Goal: Book appointment/travel/reservation

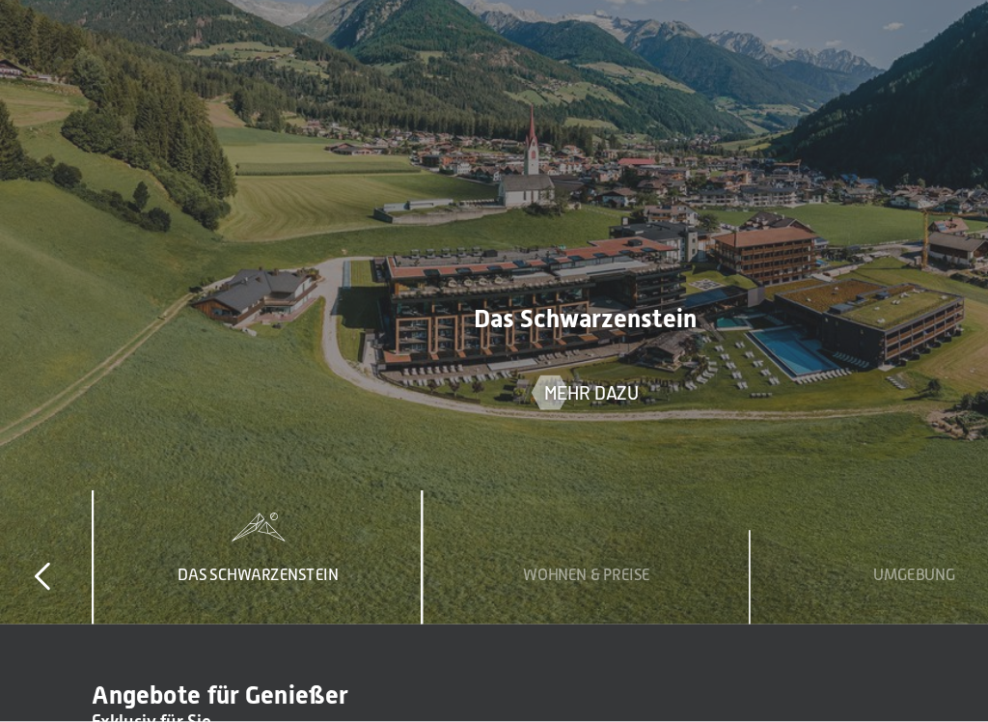
scroll to position [5898, 0]
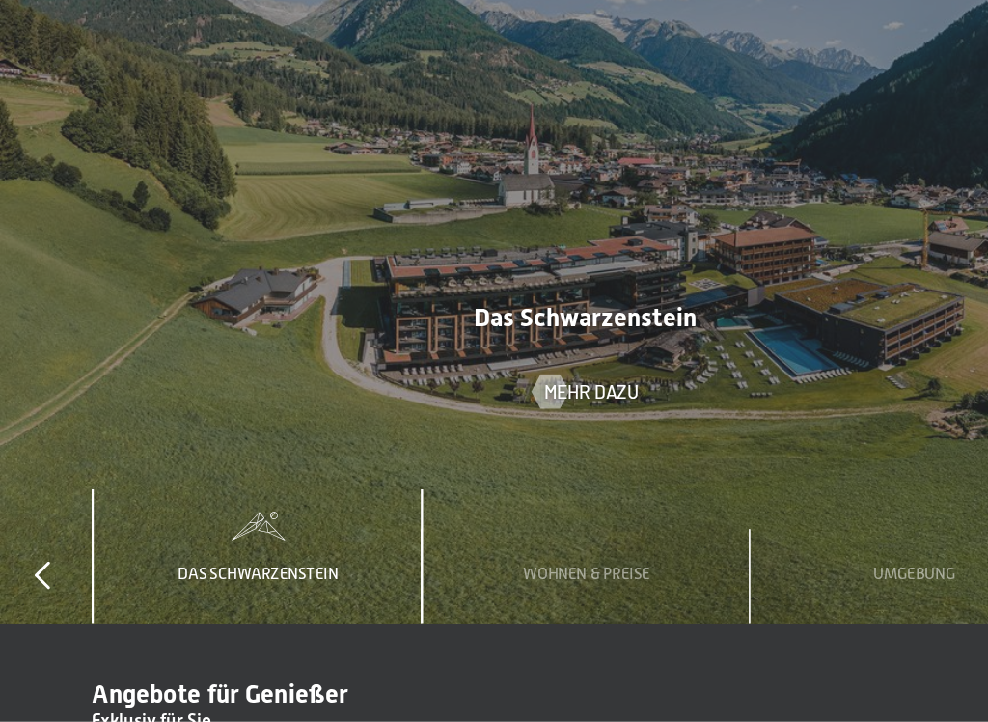
click at [784, 590] on span "Umgebung" at bounding box center [770, 597] width 69 height 15
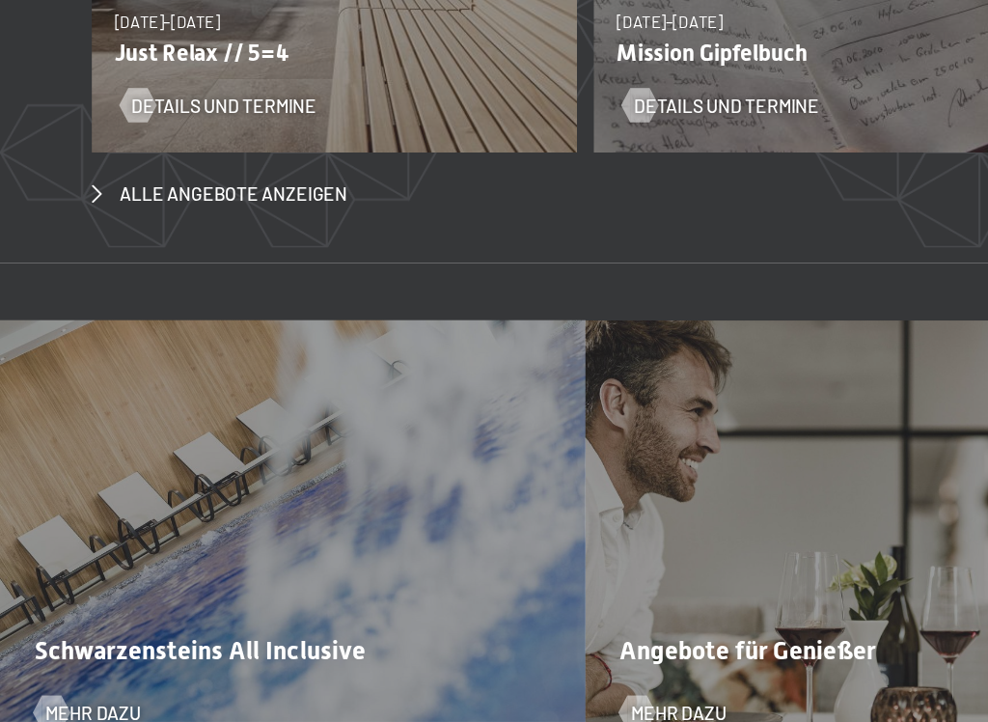
scroll to position [6845, 0]
click at [122, 266] on span "Alle Angebote anzeigen" at bounding box center [197, 276] width 192 height 21
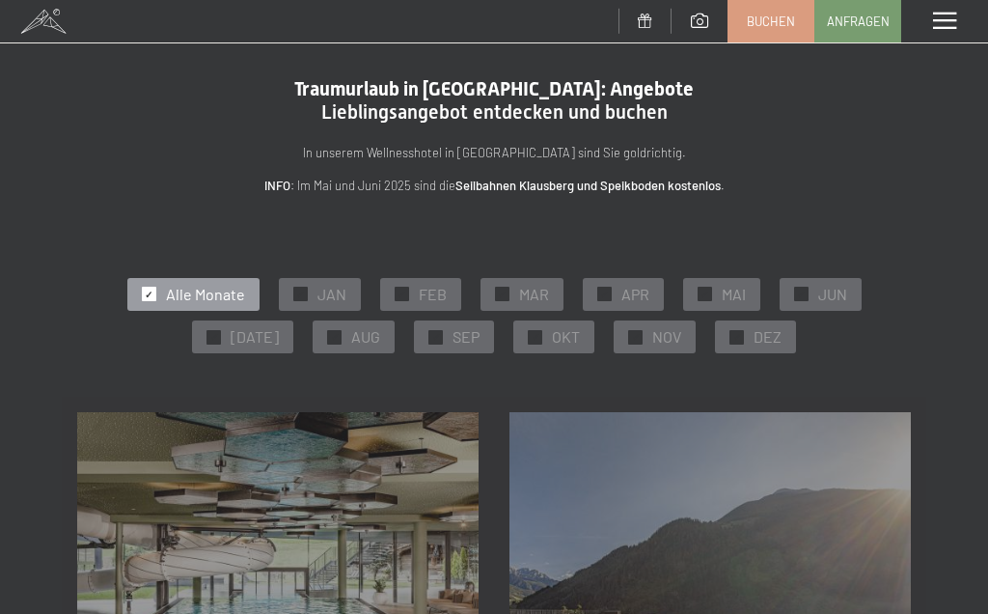
click at [562, 339] on span "OKT" at bounding box center [566, 336] width 28 height 21
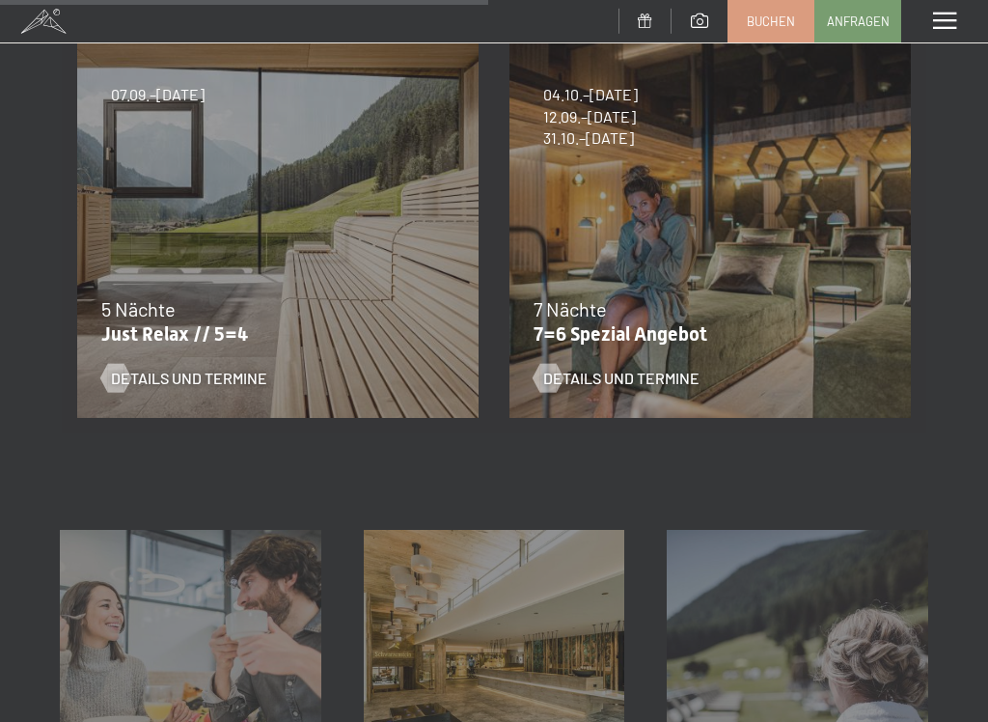
scroll to position [830, 0]
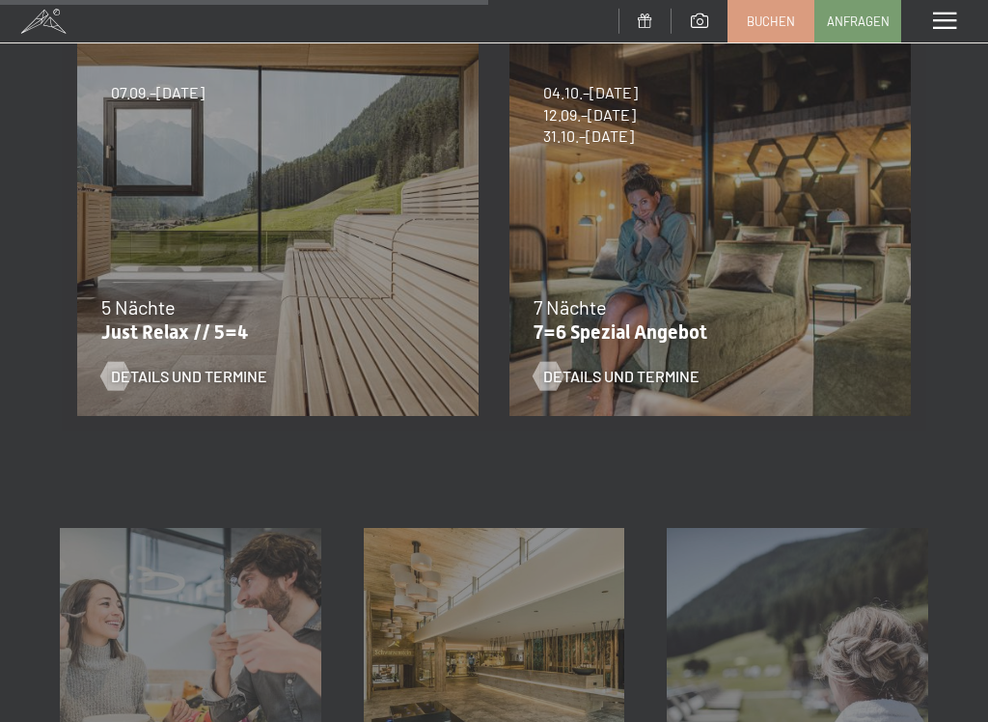
click at [680, 354] on div "Details und Termine" at bounding box center [698, 362] width 329 height 50
click at [642, 382] on span "Details und Termine" at bounding box center [621, 376] width 156 height 21
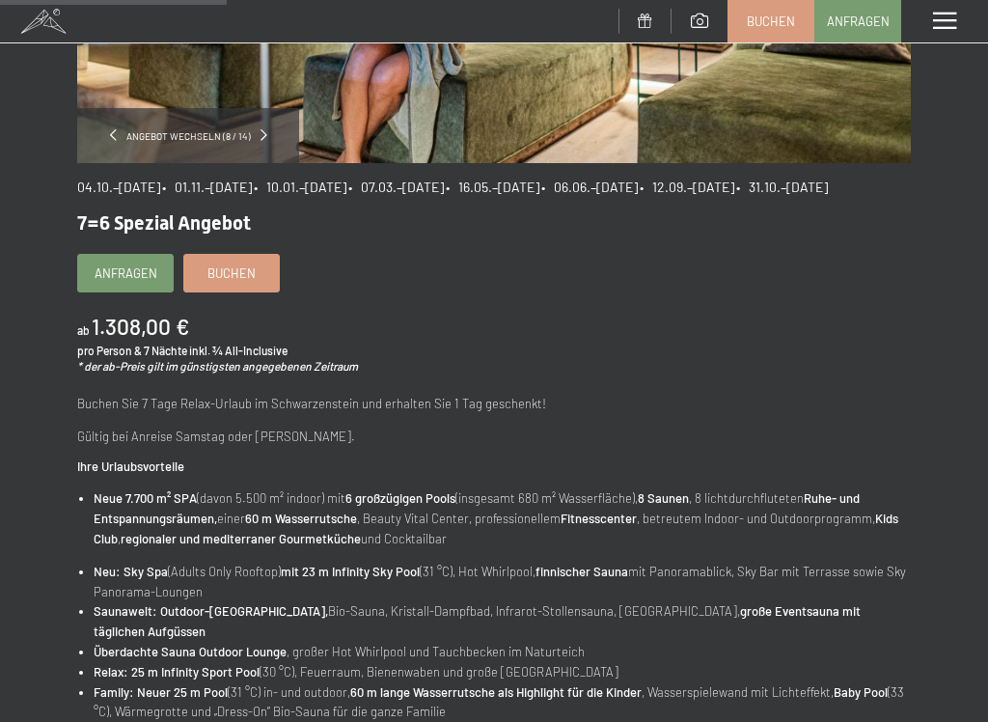
scroll to position [432, 0]
click at [152, 281] on span "Anfragen" at bounding box center [126, 271] width 63 height 17
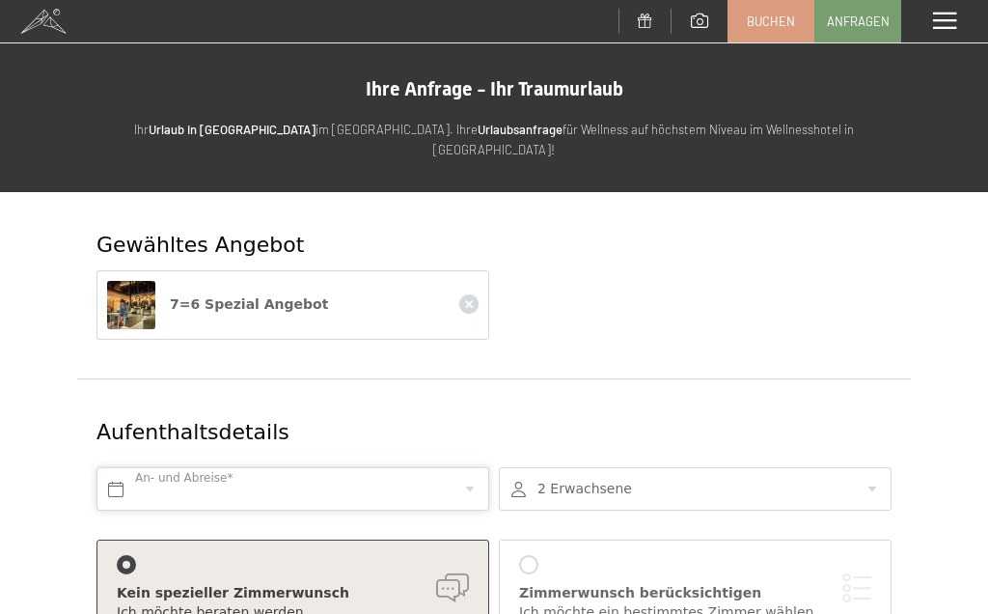
click at [267, 467] on input "text" at bounding box center [293, 488] width 393 height 43
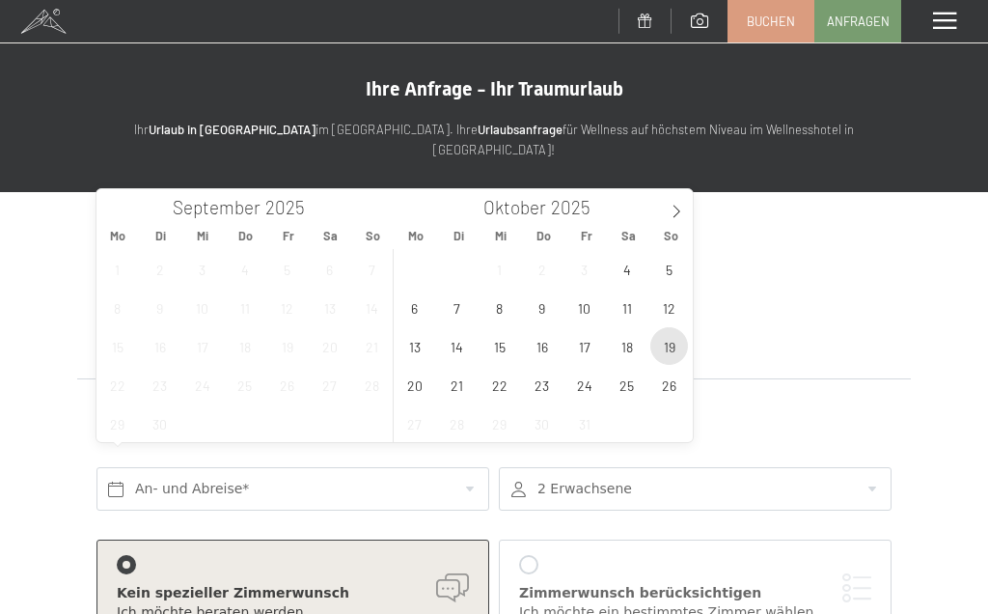
click at [672, 347] on span "19" at bounding box center [669, 346] width 38 height 38
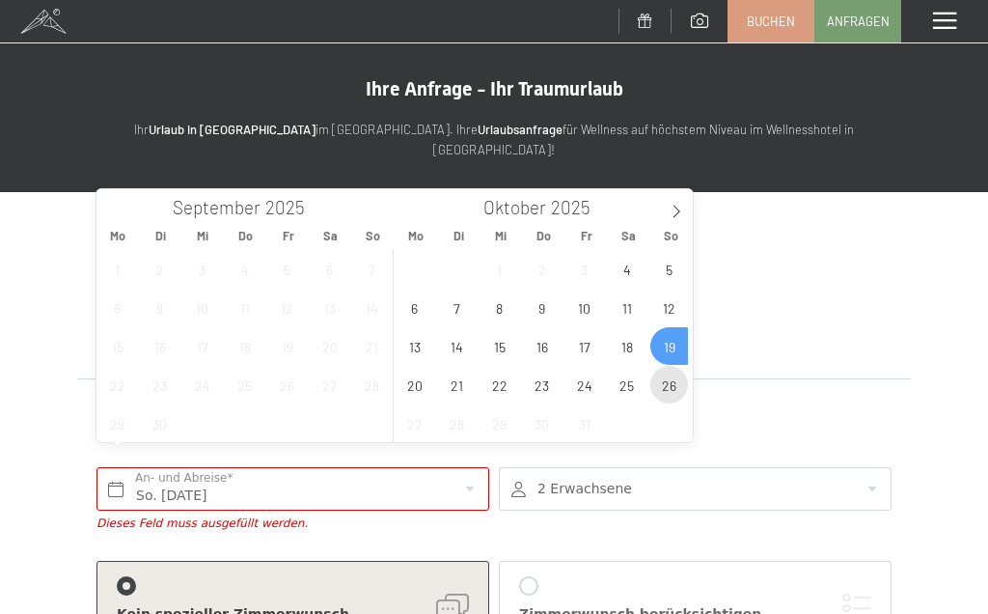
click at [676, 400] on span "26" at bounding box center [669, 385] width 38 height 38
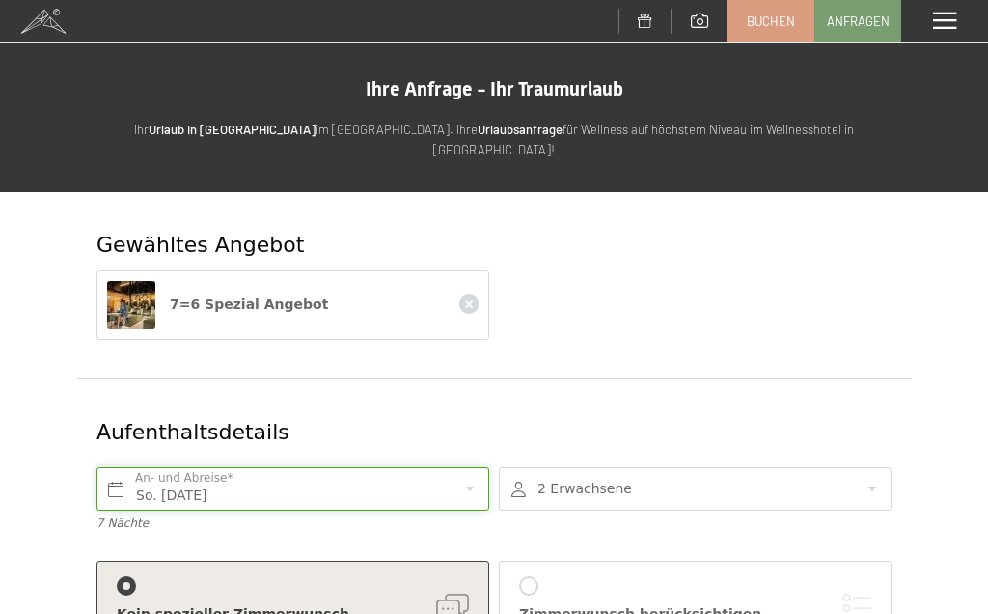
type input "So. 19.10.2025 - So. 26.10.2025"
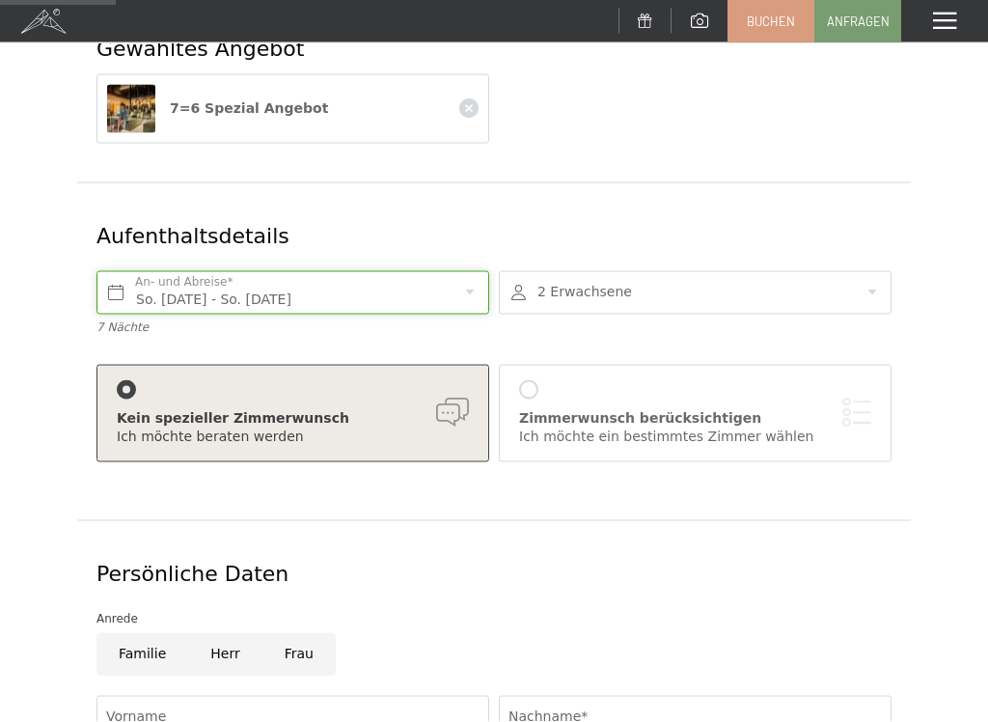
scroll to position [198, 0]
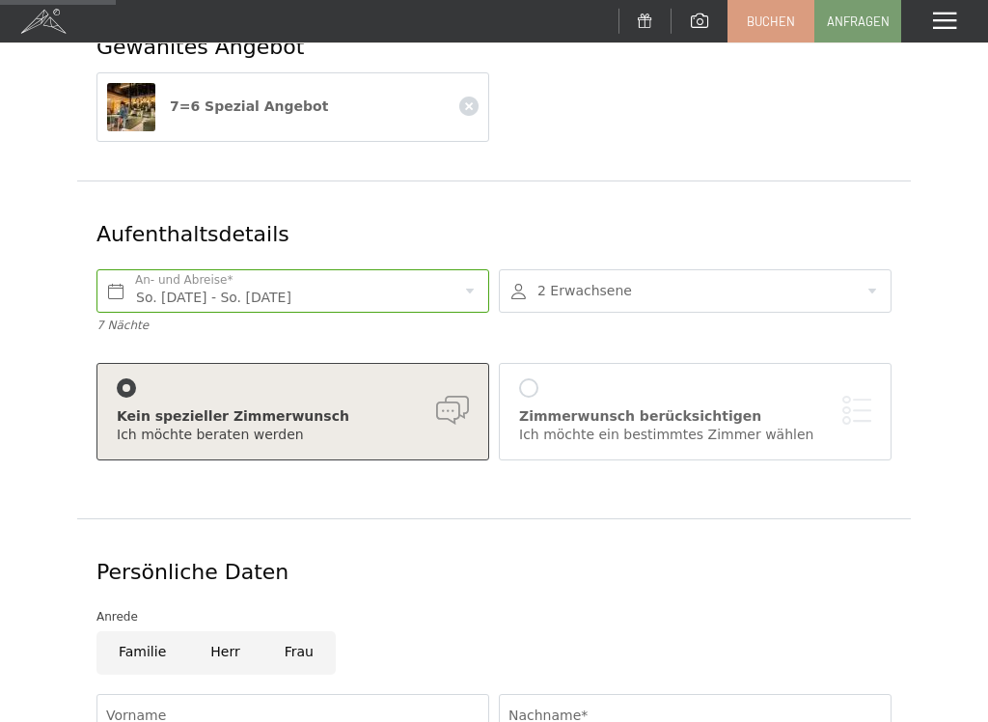
click at [541, 378] on div "Zimmerwunsch berücksichtigen Ich möchte ein bestimmtes Zimmer wählen" at bounding box center [695, 411] width 352 height 67
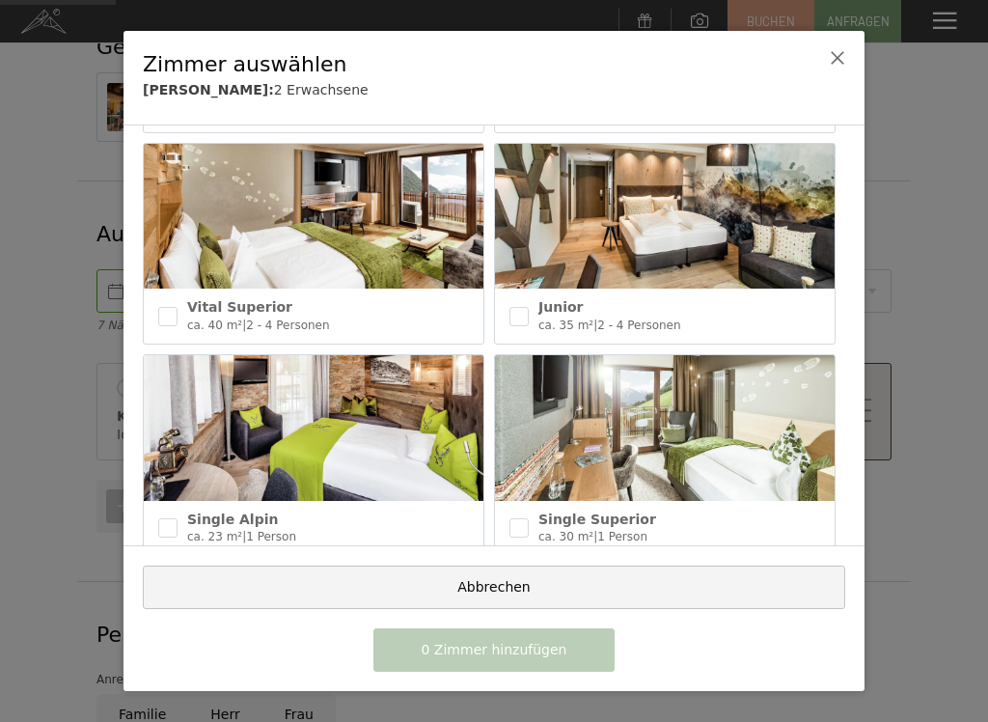
scroll to position [853, 0]
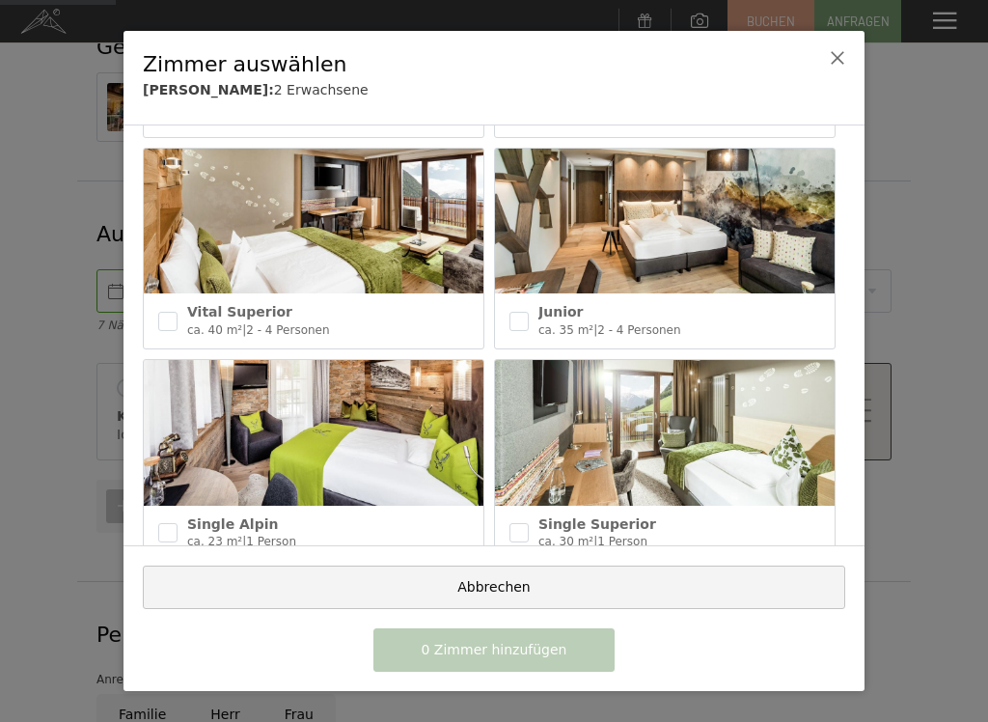
click at [175, 312] on input "checkbox" at bounding box center [167, 321] width 19 height 19
checkbox input "true"
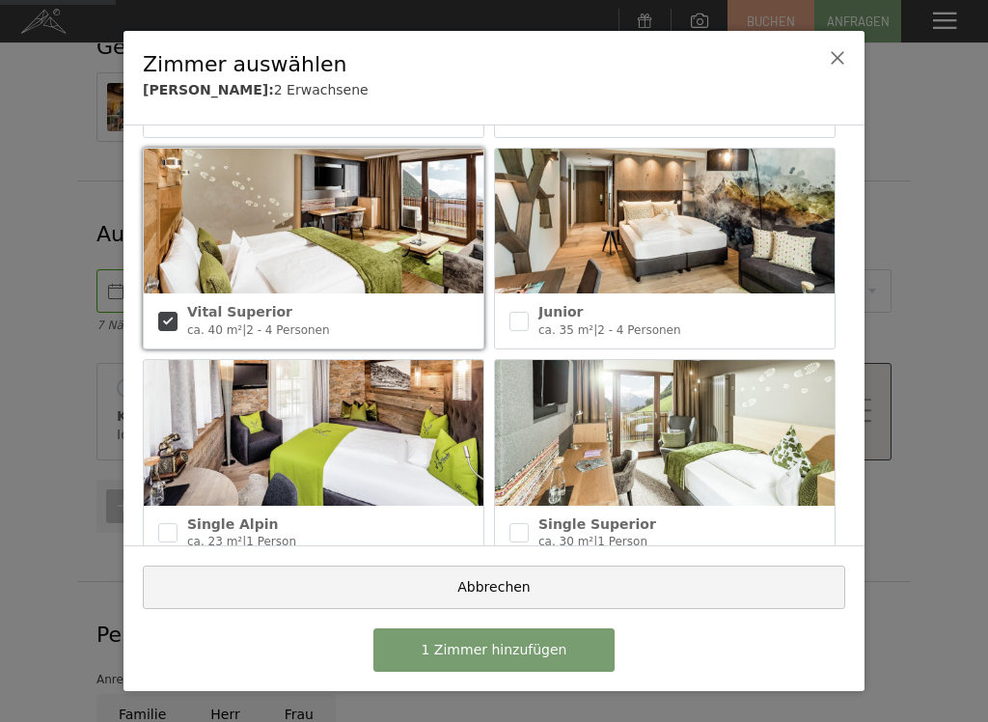
click at [537, 613] on span "1 Zimmer hinzufügen" at bounding box center [495, 650] width 146 height 19
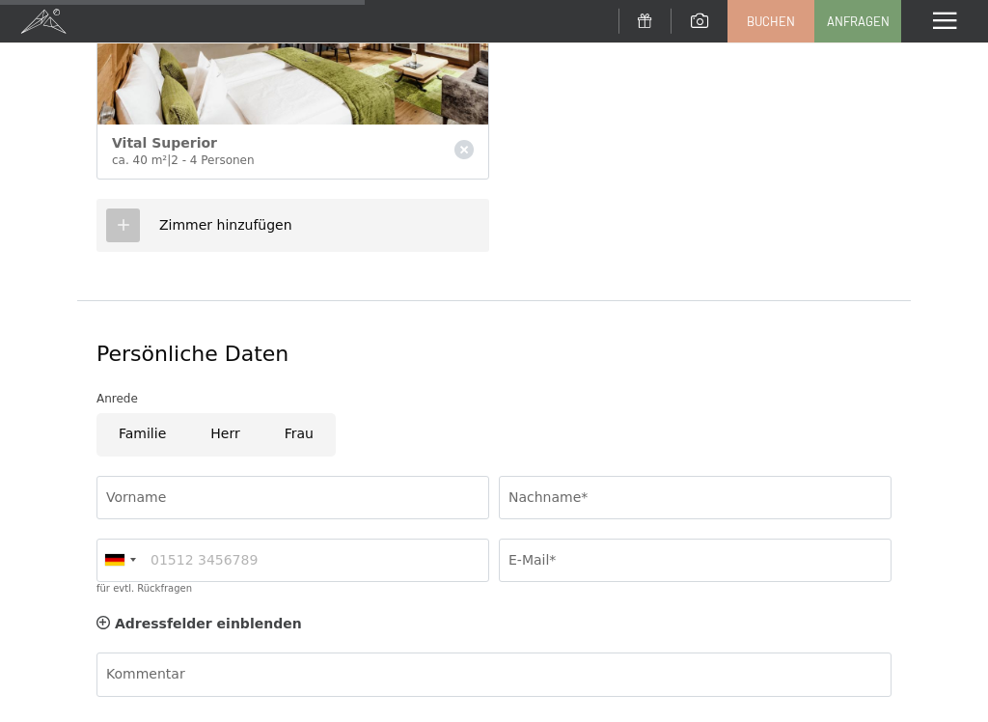
scroll to position [747, 0]
click at [305, 410] on label "Einwilligung Marketing*" at bounding box center [385, 417] width 169 height 19
click at [301, 410] on input "Einwilligung Marketing*" at bounding box center [291, 417] width 19 height 19
checkbox input "false"
click at [223, 480] on input "Vorname" at bounding box center [293, 496] width 393 height 43
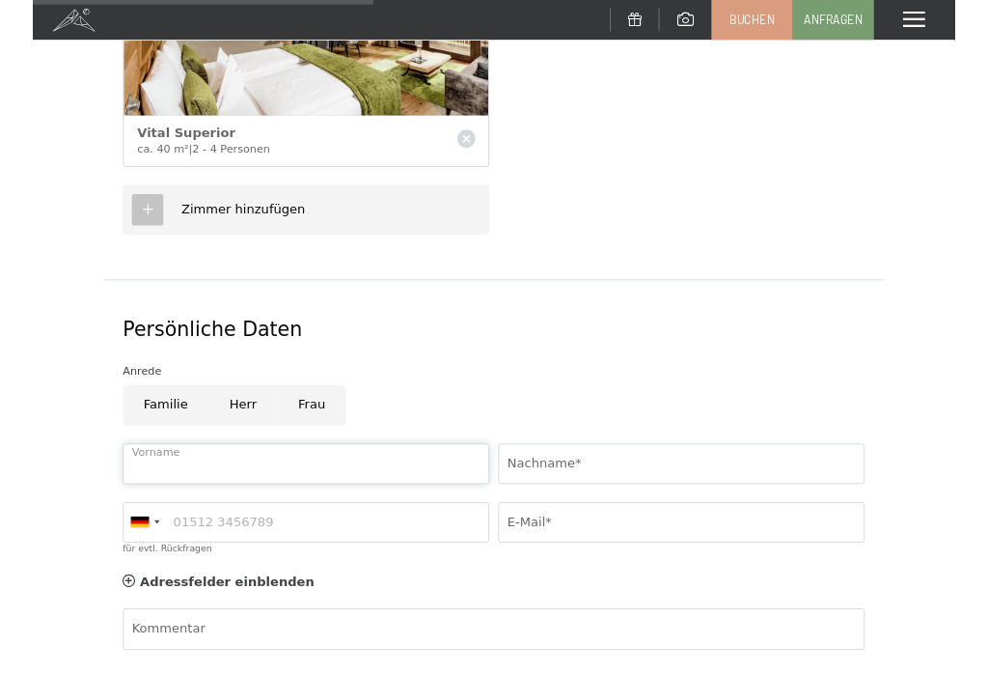
scroll to position [746, 0]
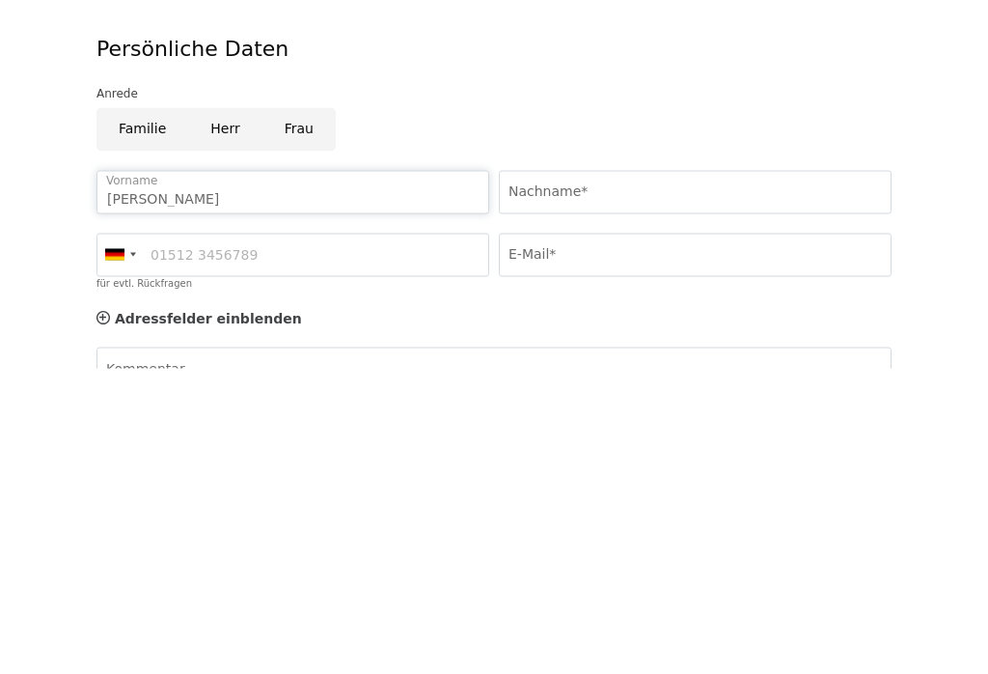
type input "Ritter"
click at [614, 476] on input "Nachname*" at bounding box center [695, 497] width 393 height 43
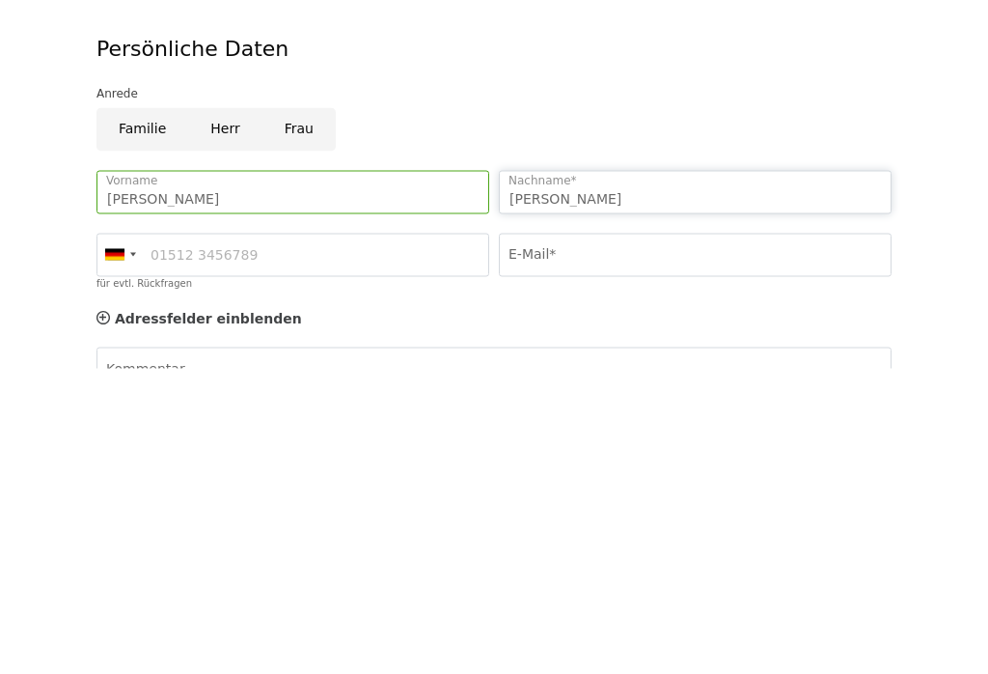
type input "Dolores"
click at [586, 539] on input "E-Mail*" at bounding box center [695, 560] width 393 height 43
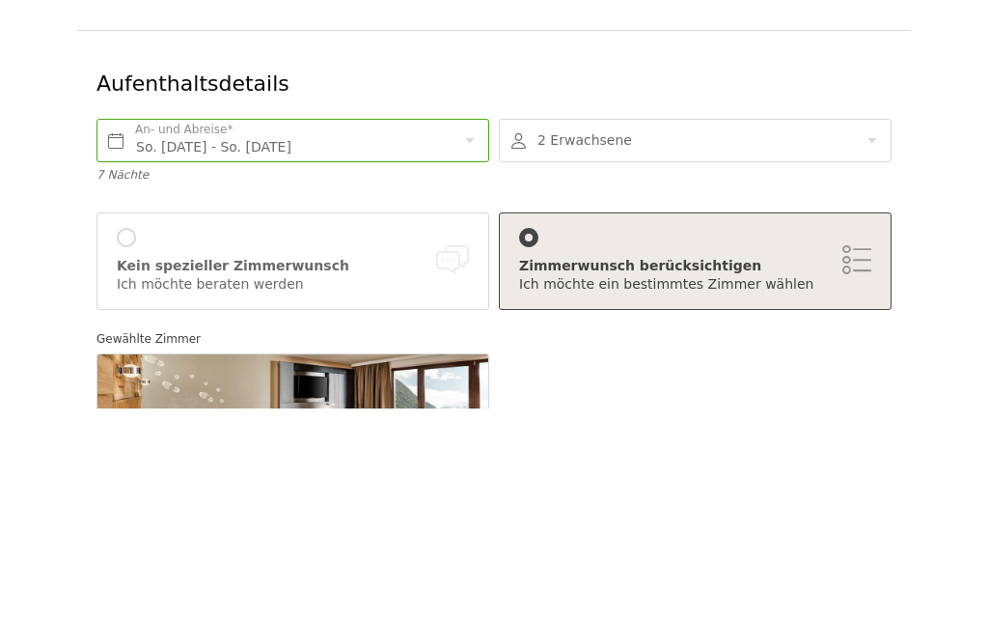
scroll to position [134, 0]
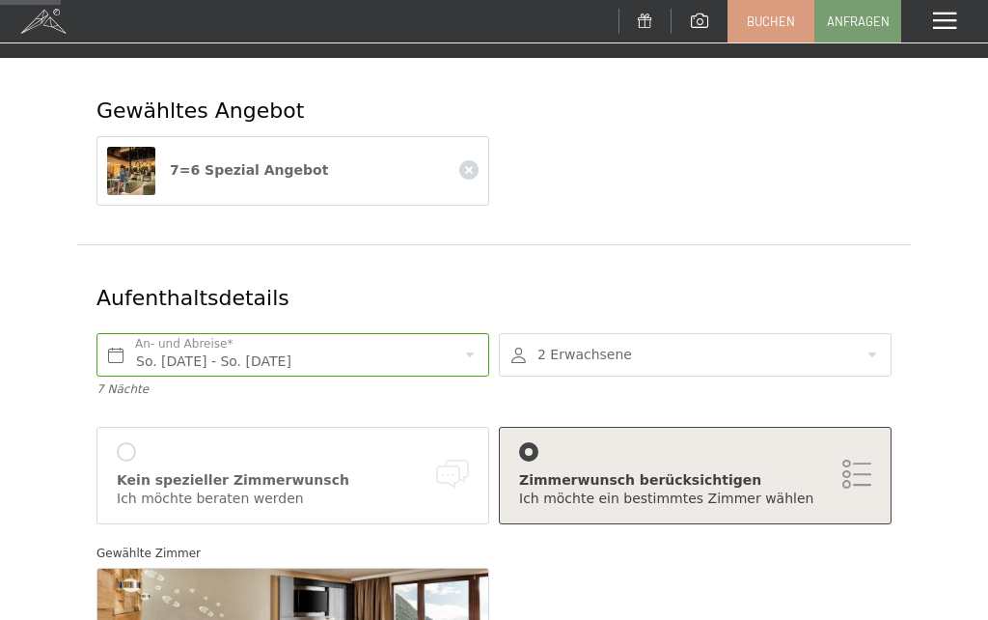
type input "d.ritter @netguard.ch"
click at [469, 160] on icon at bounding box center [468, 169] width 19 height 19
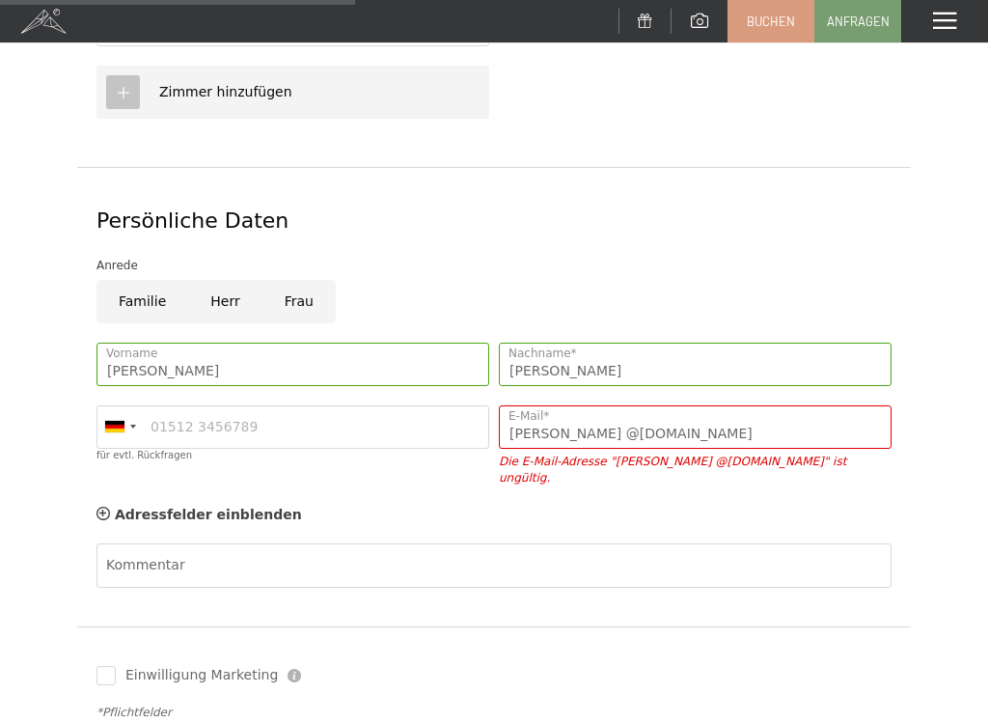
scroll to position [693, 0]
